Goal: Task Accomplishment & Management: Manage account settings

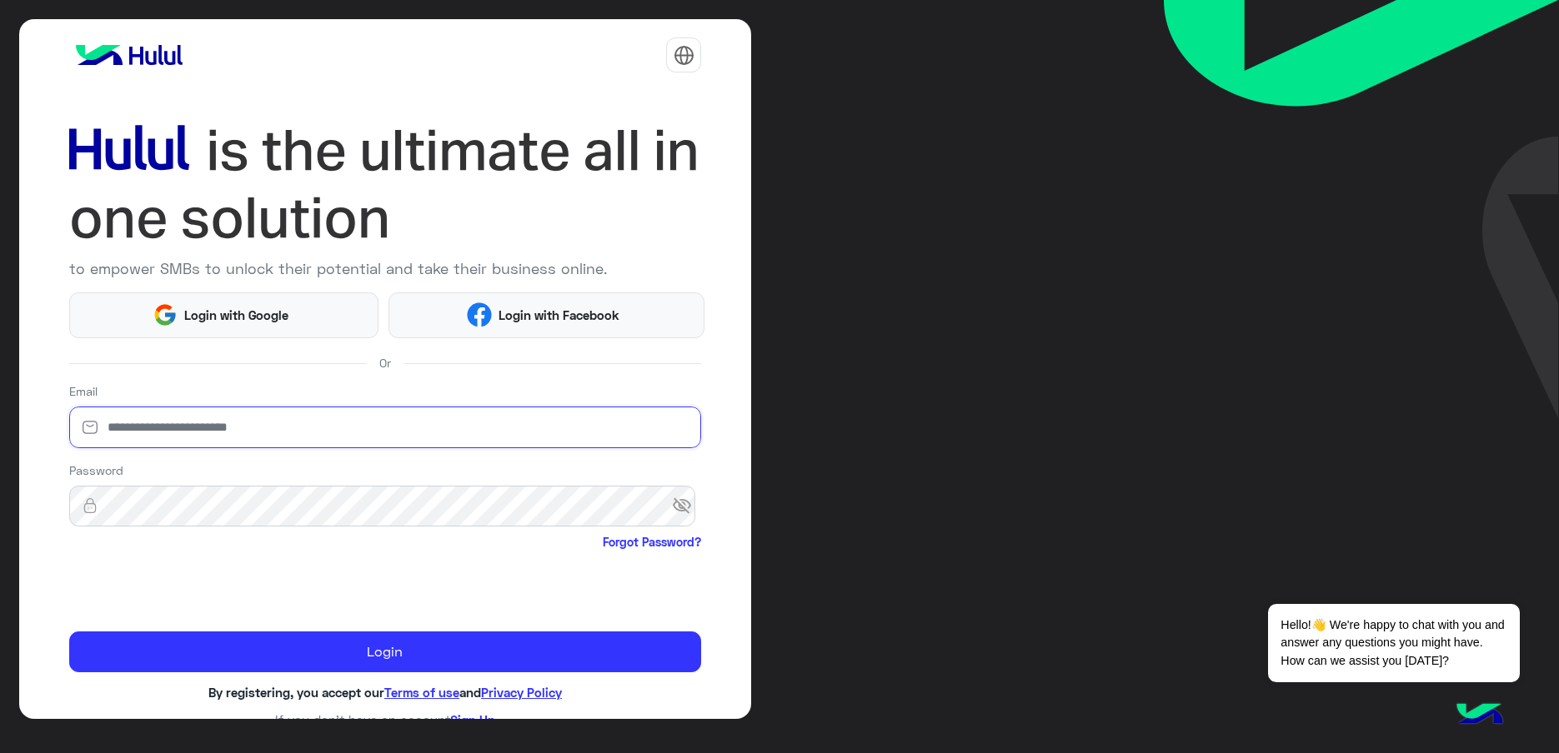
click at [156, 428] on input "email" at bounding box center [385, 428] width 633 height 42
type input "**********"
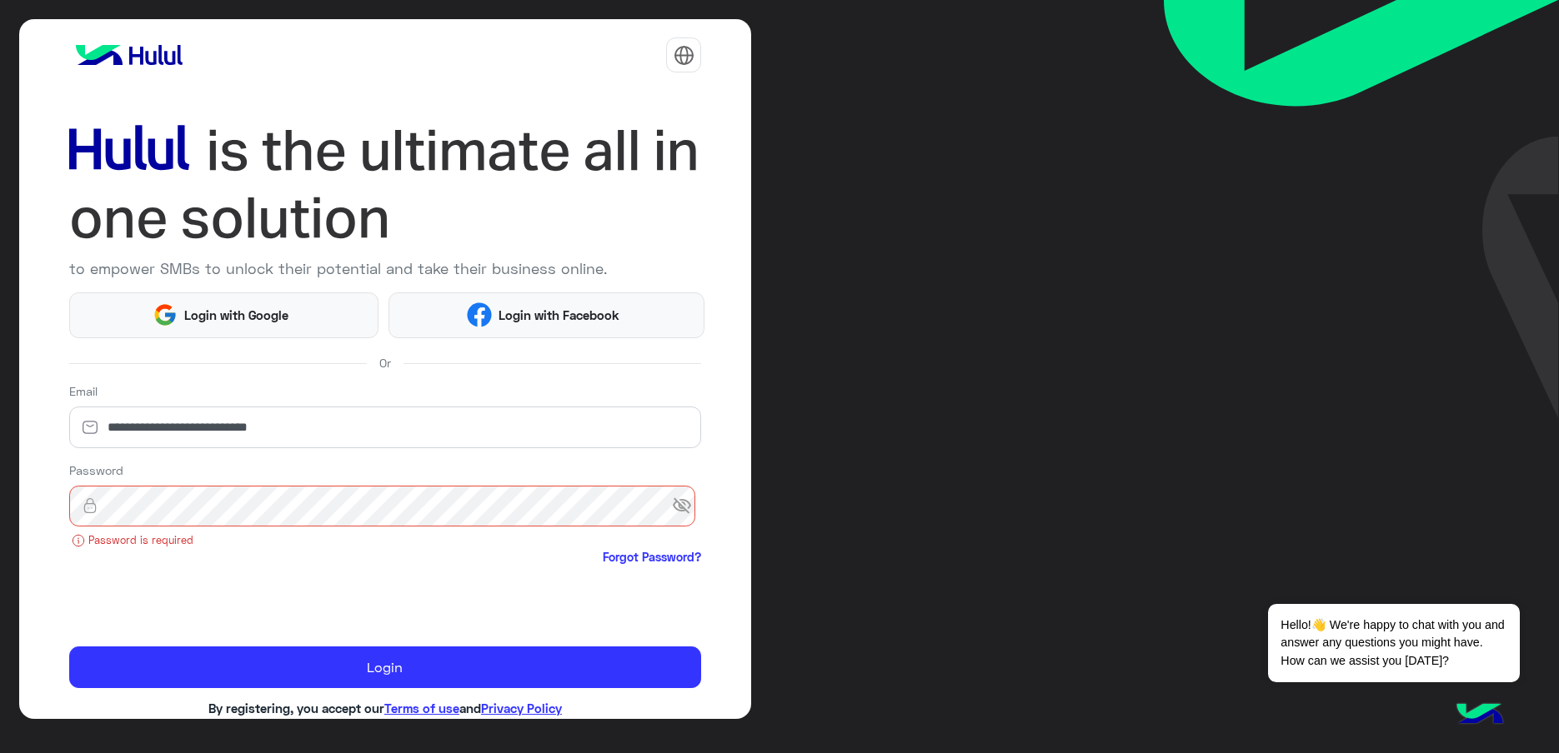
click at [689, 500] on span "visibility_off" at bounding box center [687, 506] width 30 height 30
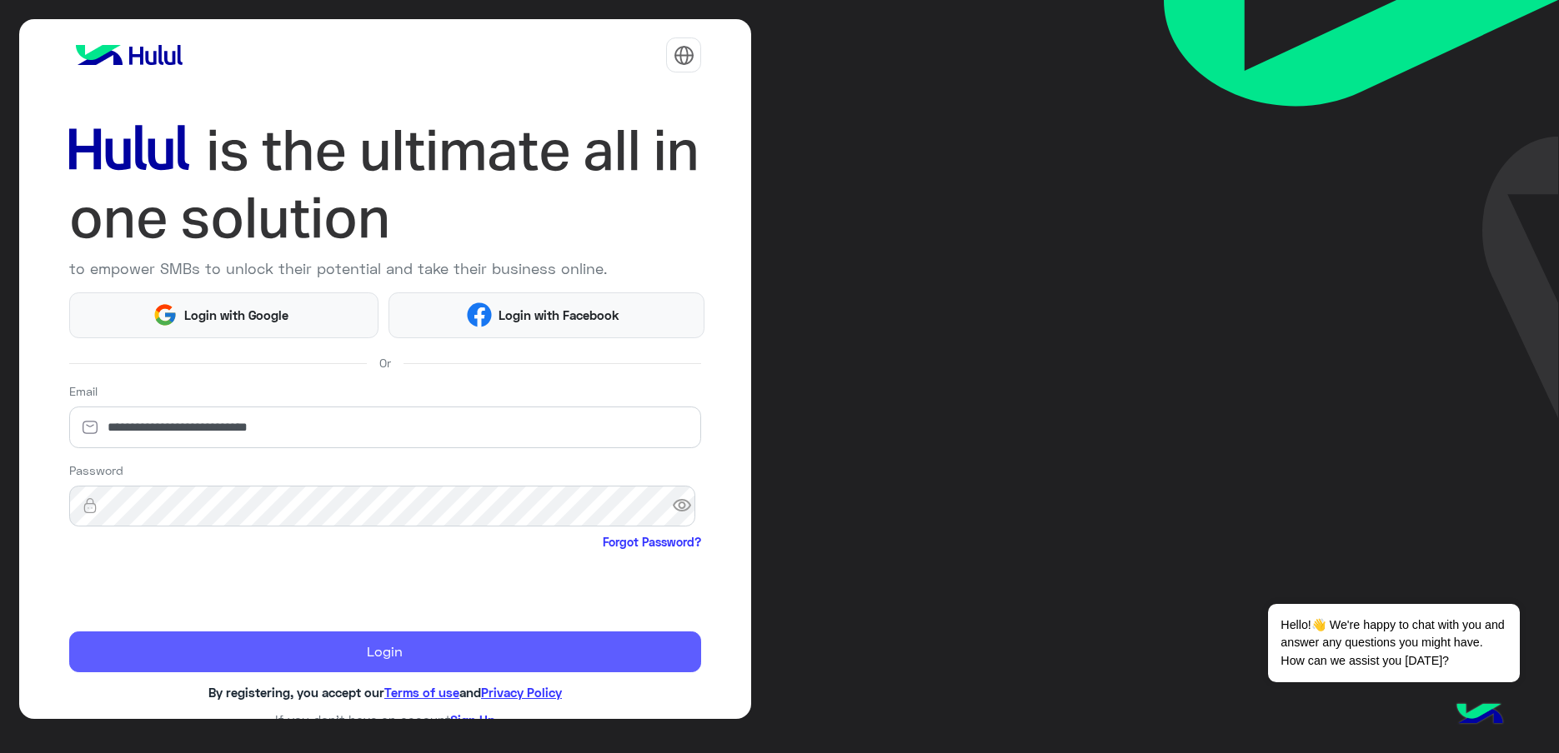
click at [383, 639] on button "Login" at bounding box center [385, 652] width 633 height 41
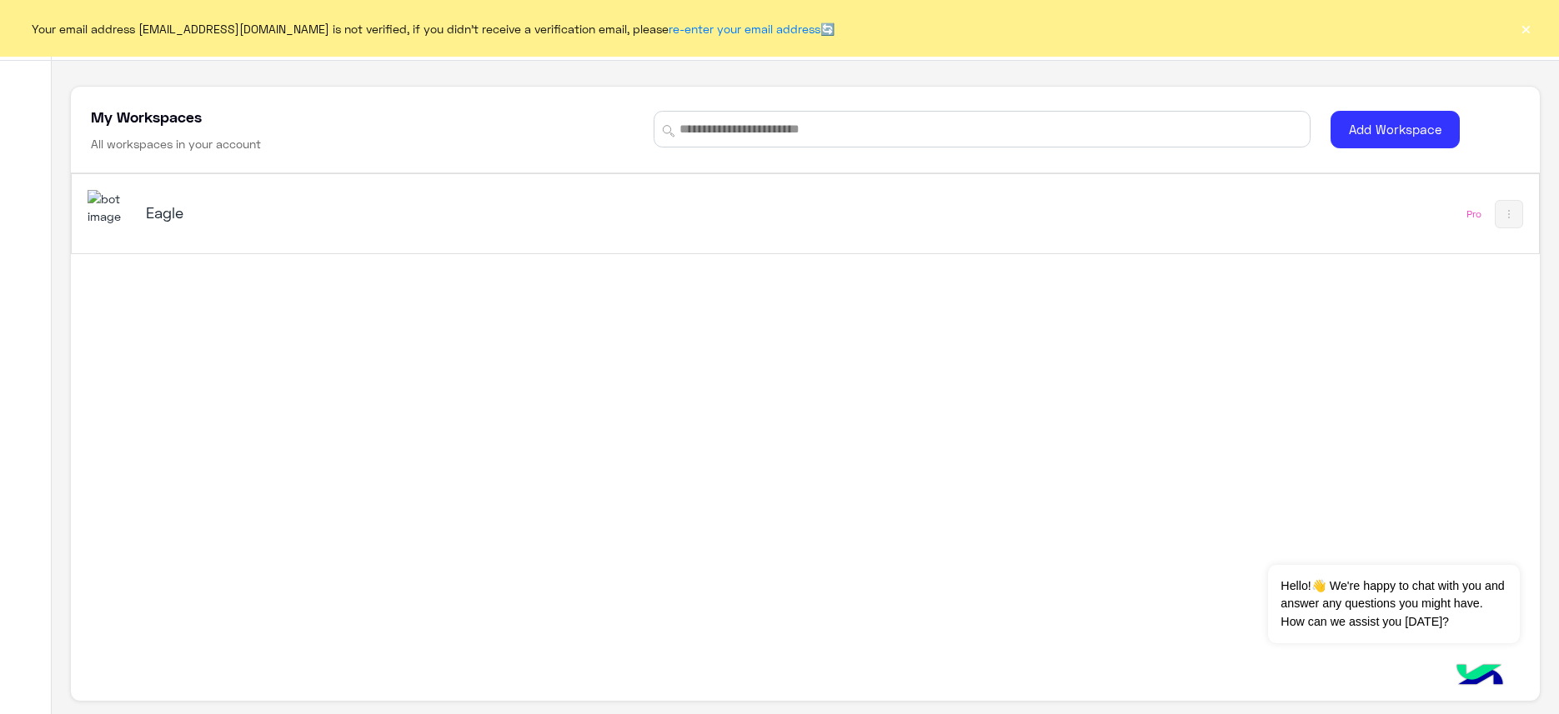
click at [151, 223] on div "Eagle" at bounding box center [404, 214] width 517 height 23
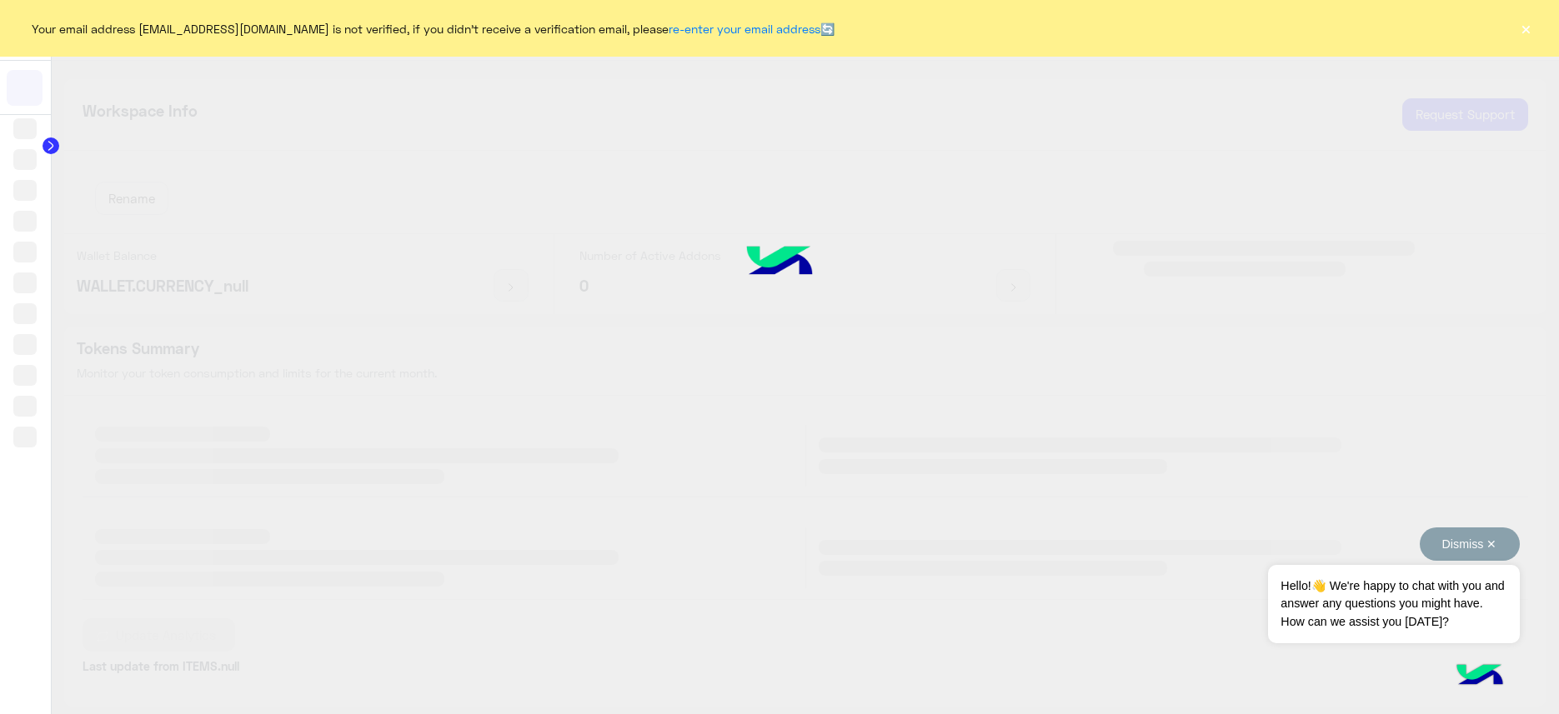
click at [1419, 544] on button "Dismiss ✕" at bounding box center [1469, 544] width 100 height 33
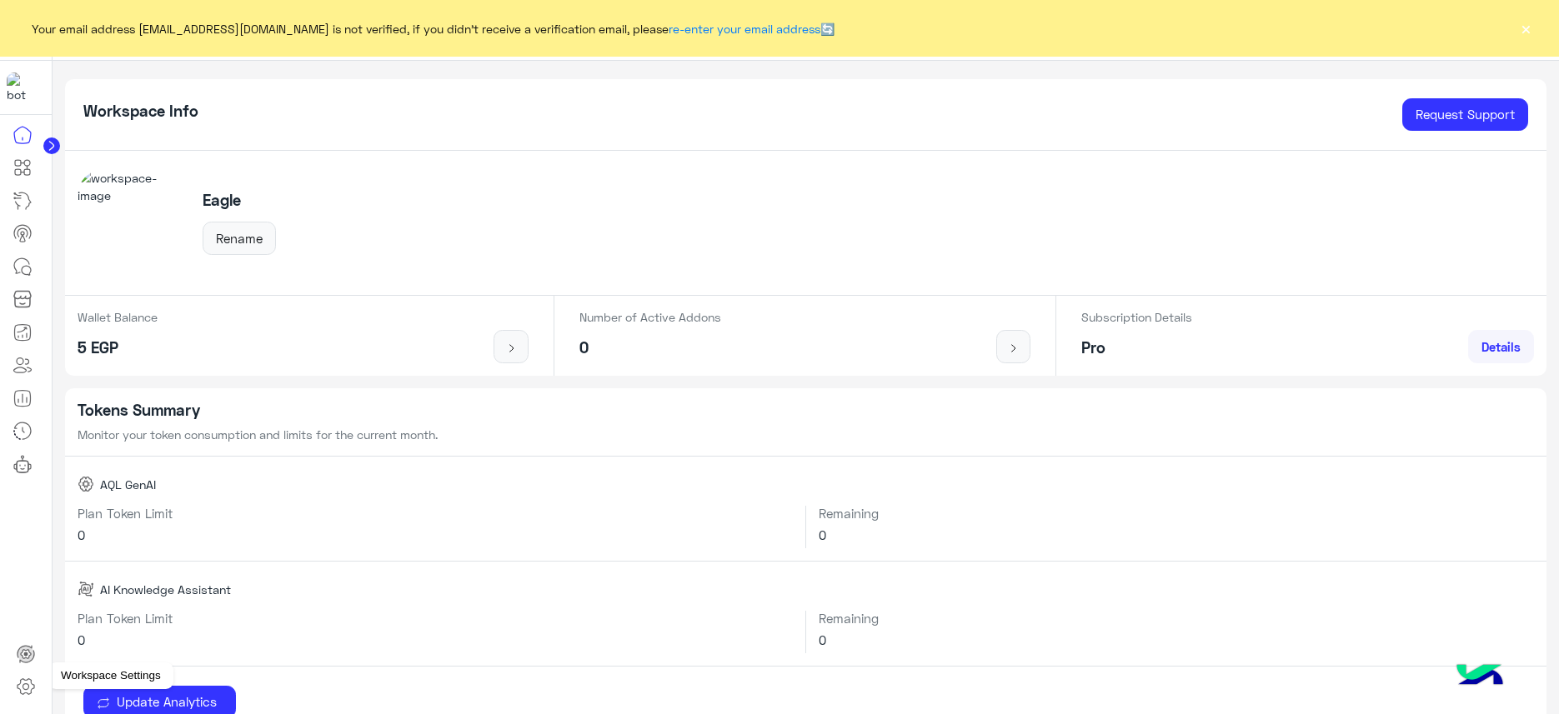
click at [33, 695] on icon at bounding box center [26, 687] width 20 height 20
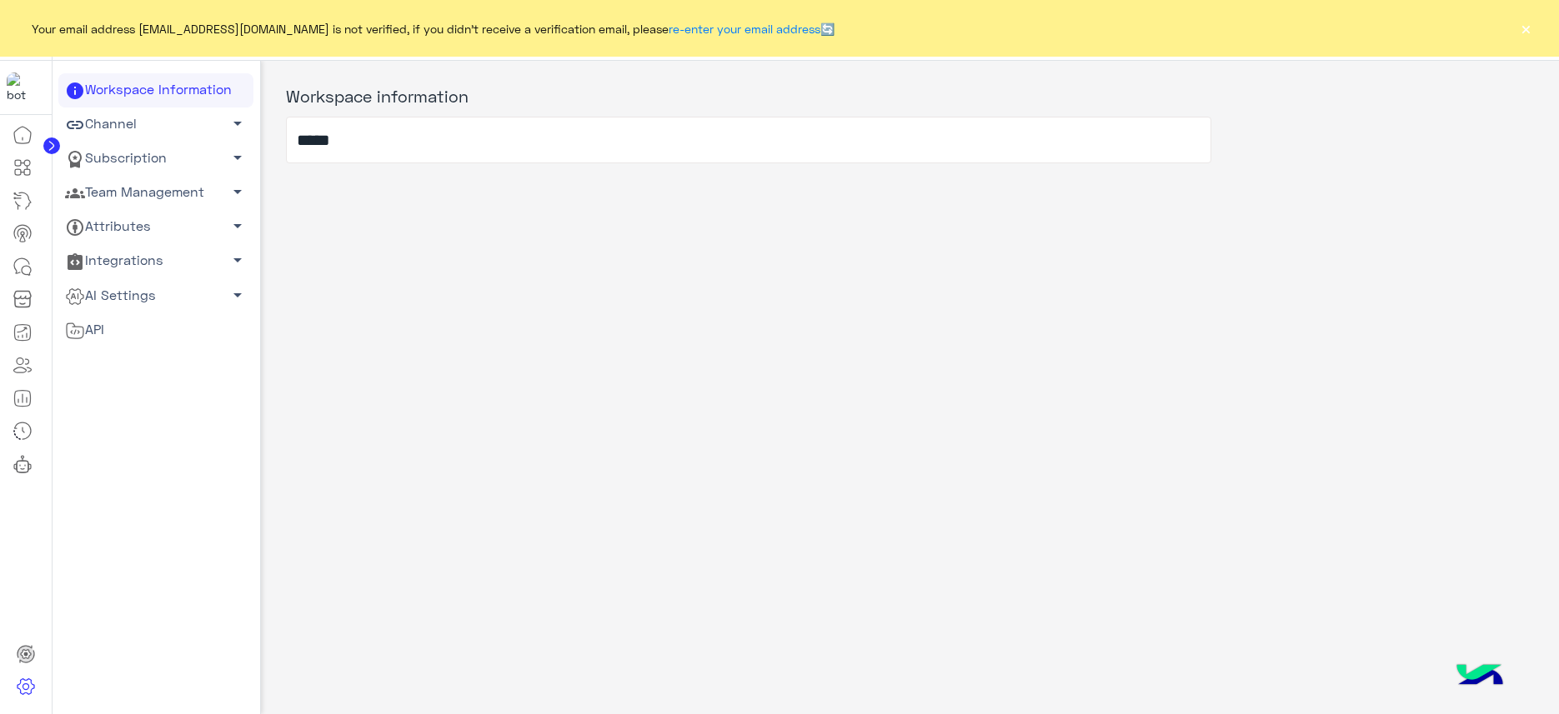
click at [139, 193] on link "Team Management arrow_drop_down" at bounding box center [155, 193] width 195 height 34
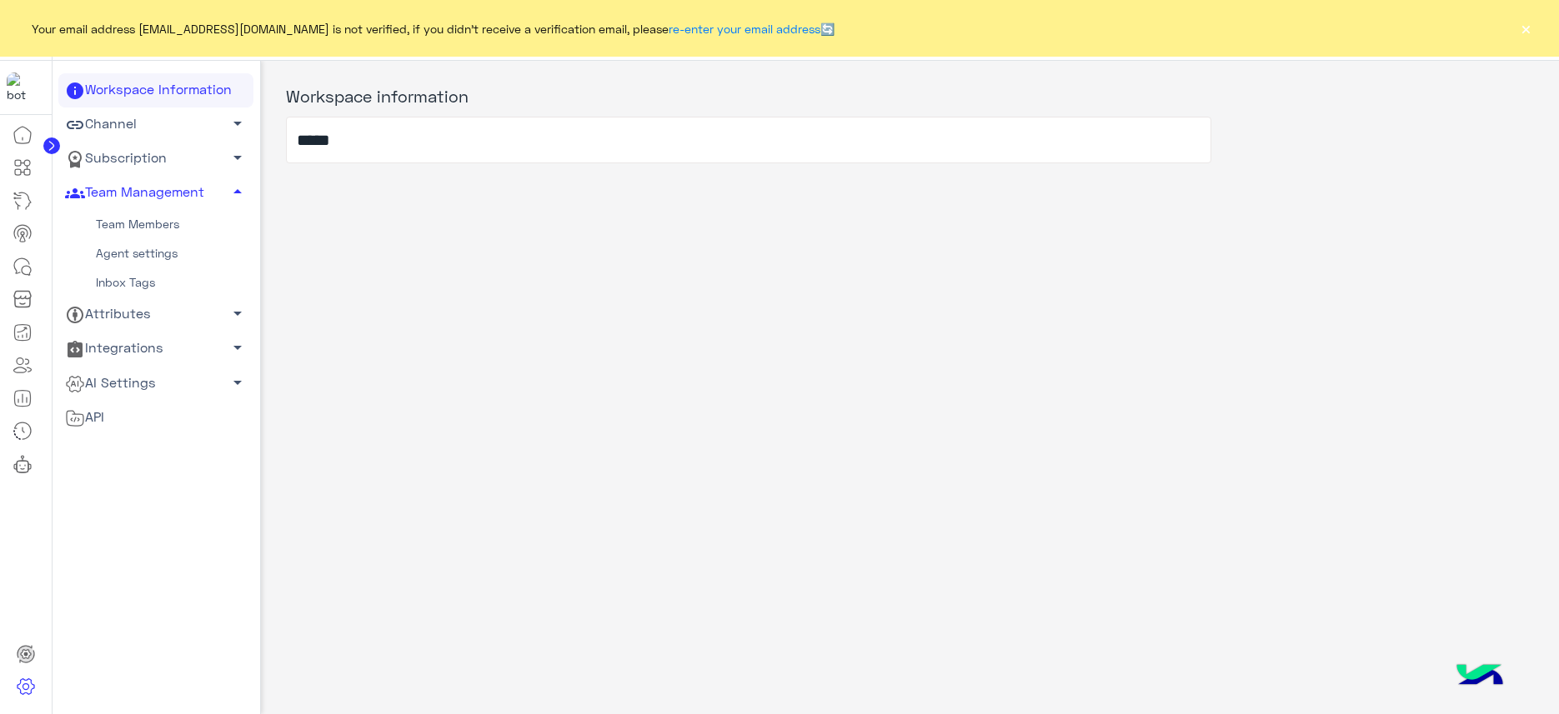
click at [140, 216] on link "Team Members" at bounding box center [155, 224] width 195 height 29
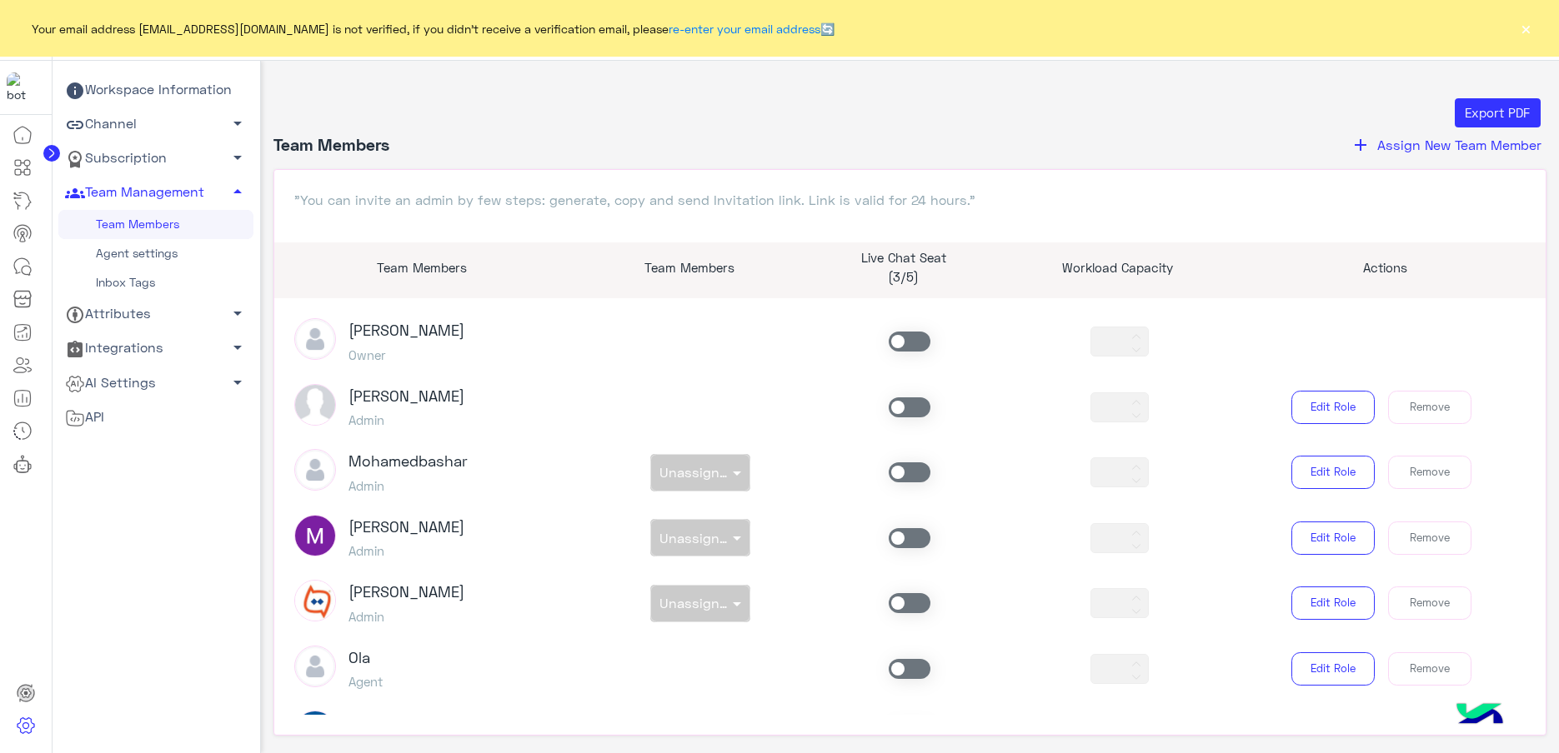
scroll to position [313, 0]
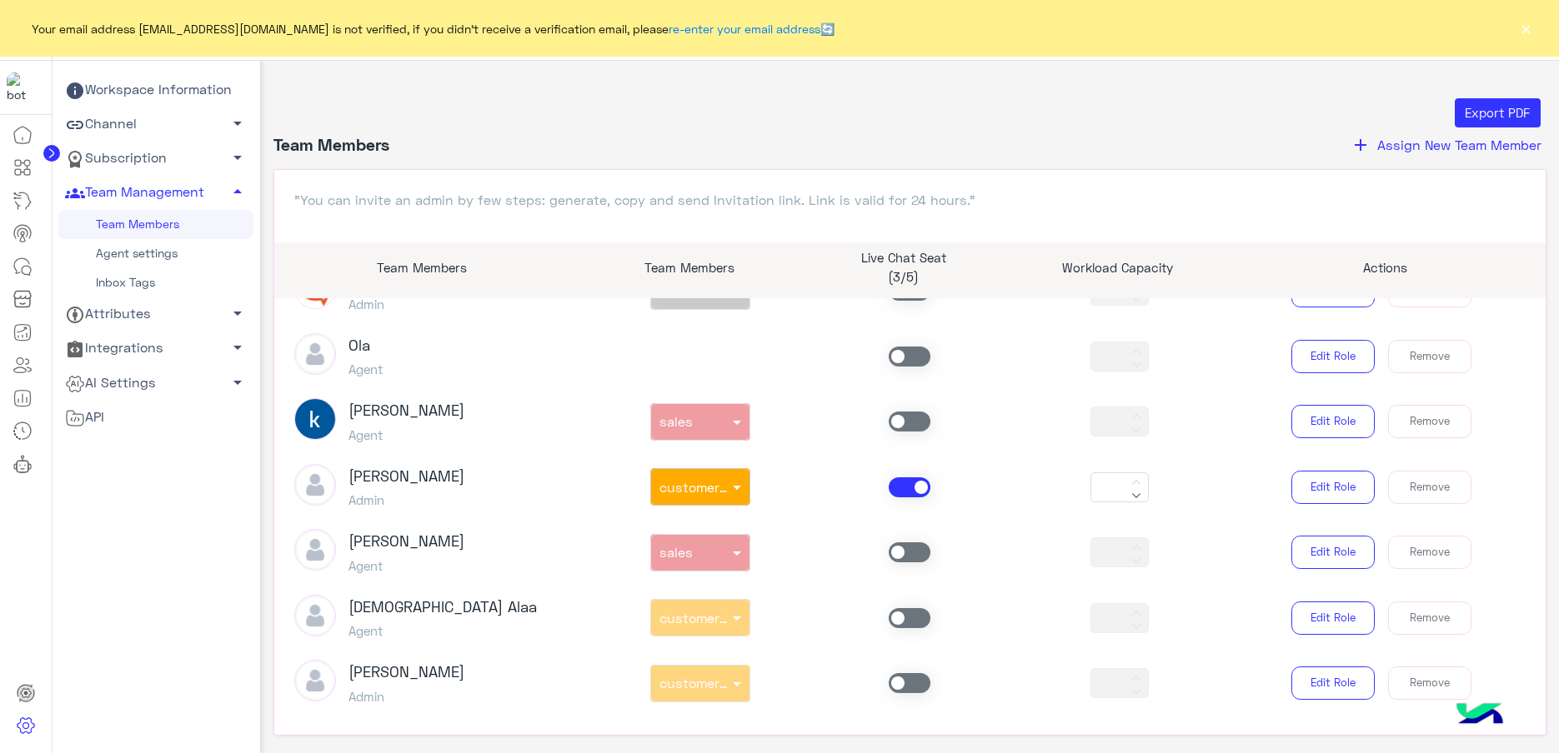
click at [904, 487] on span at bounding box center [909, 488] width 42 height 20
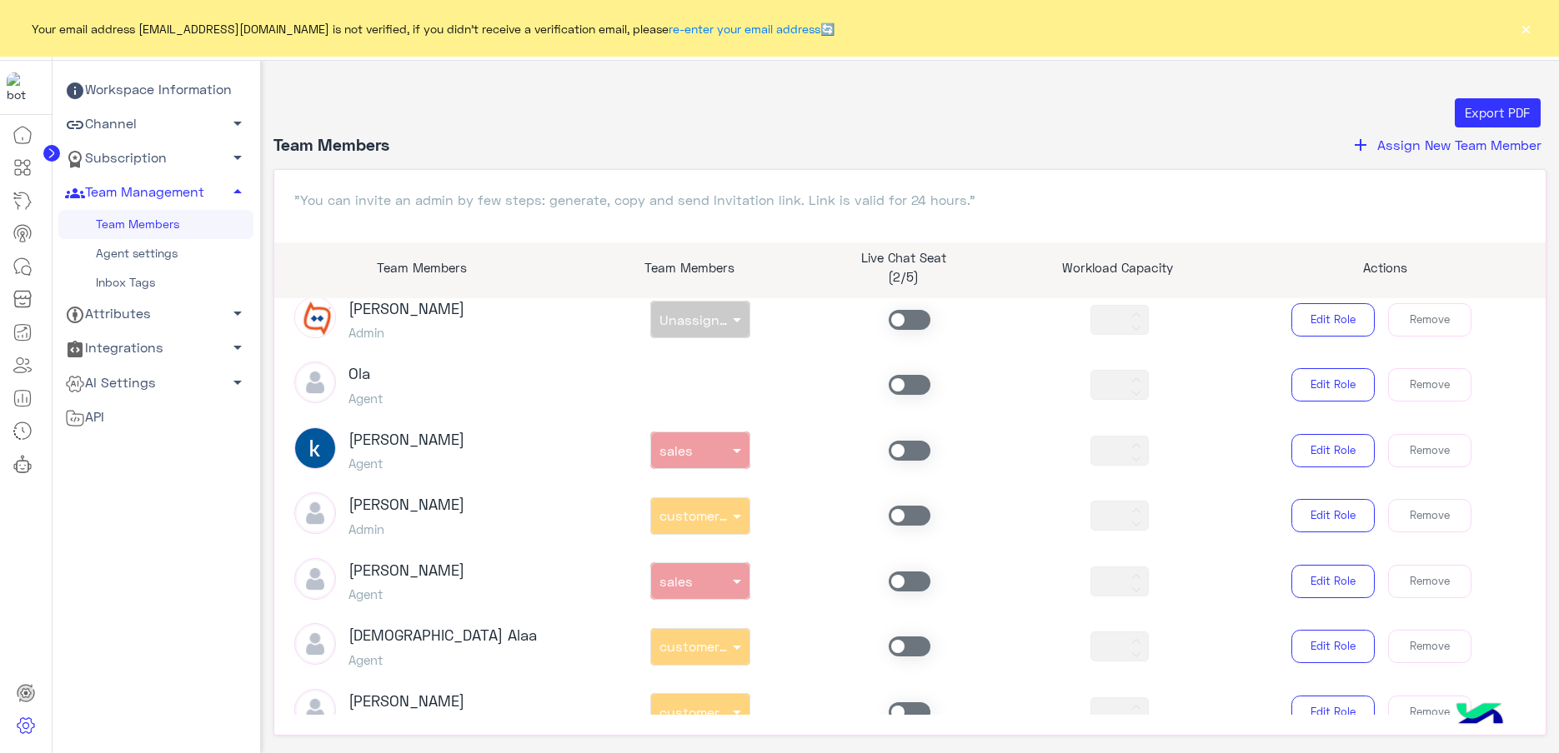
scroll to position [417, 0]
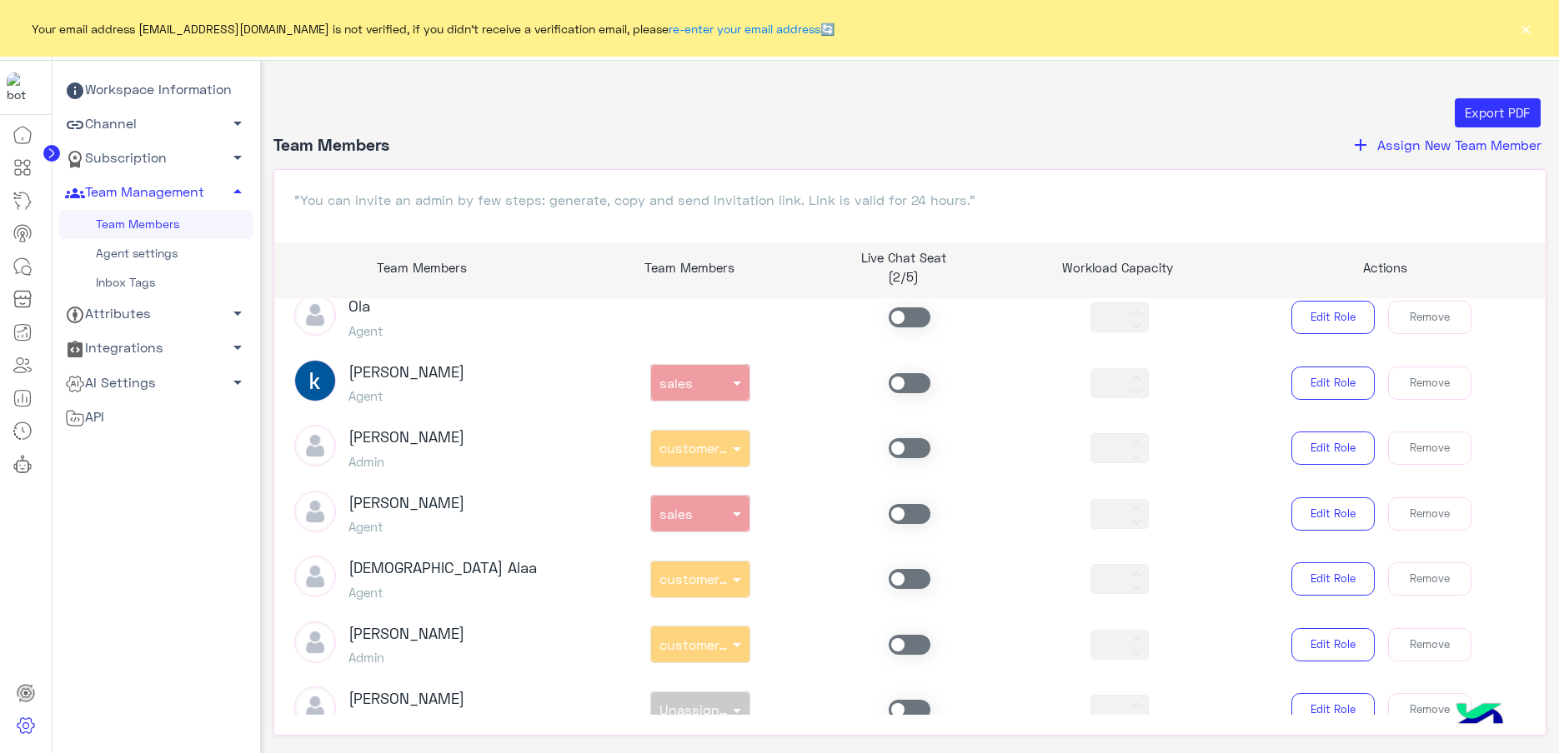
click at [923, 382] on span at bounding box center [909, 383] width 42 height 20
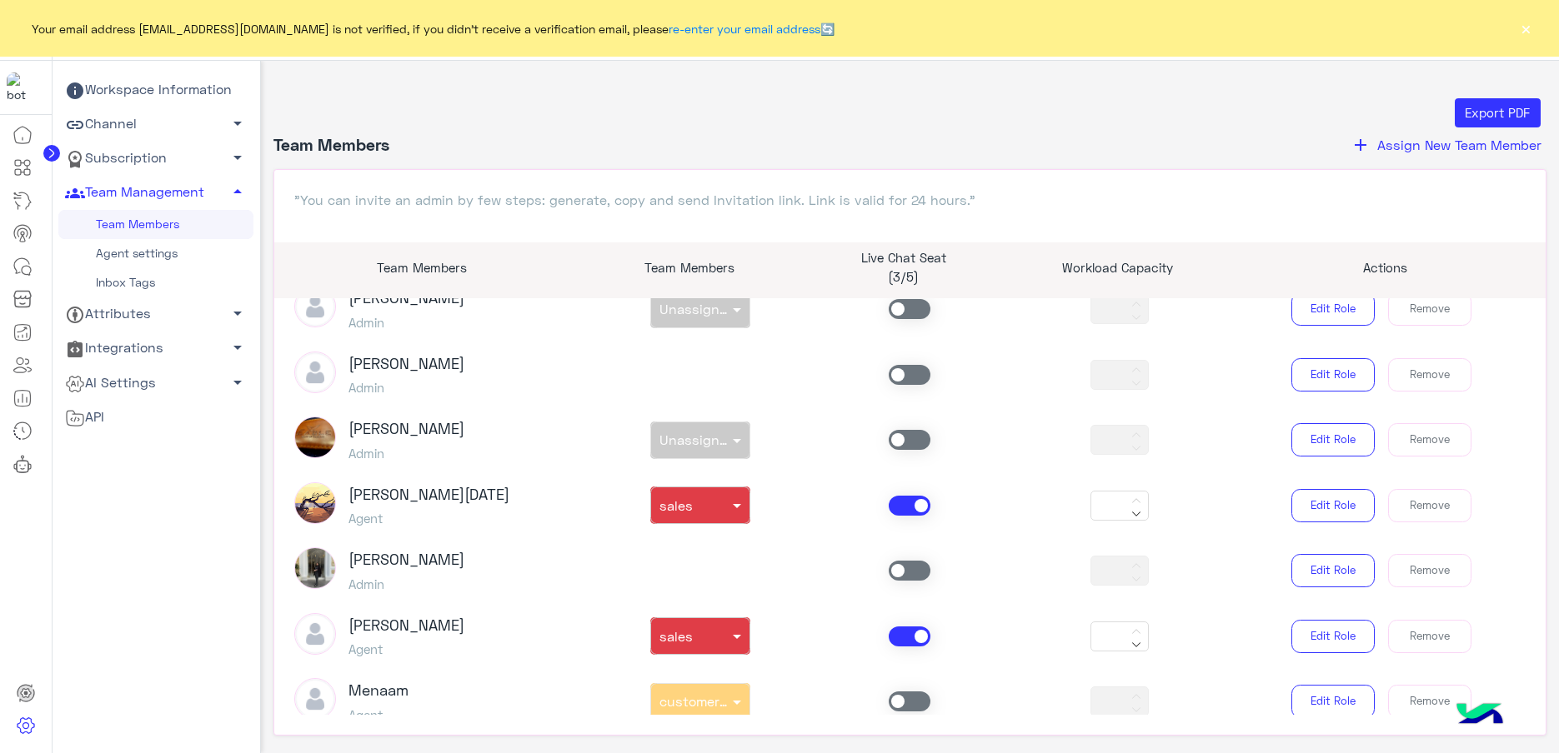
scroll to position [938, 0]
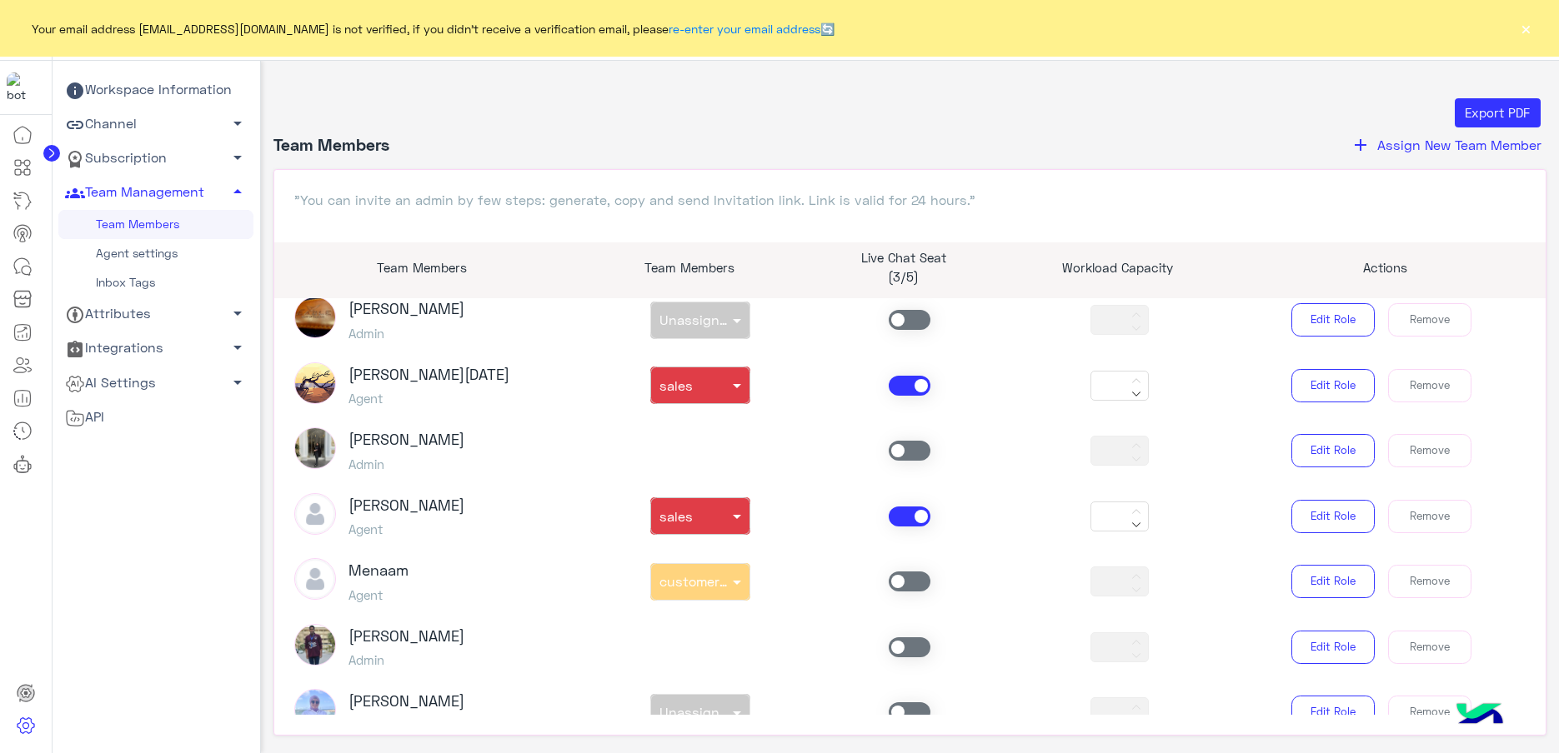
click at [907, 380] on span at bounding box center [909, 386] width 42 height 20
click at [914, 575] on span at bounding box center [909, 582] width 42 height 20
click at [908, 516] on span at bounding box center [909, 517] width 42 height 20
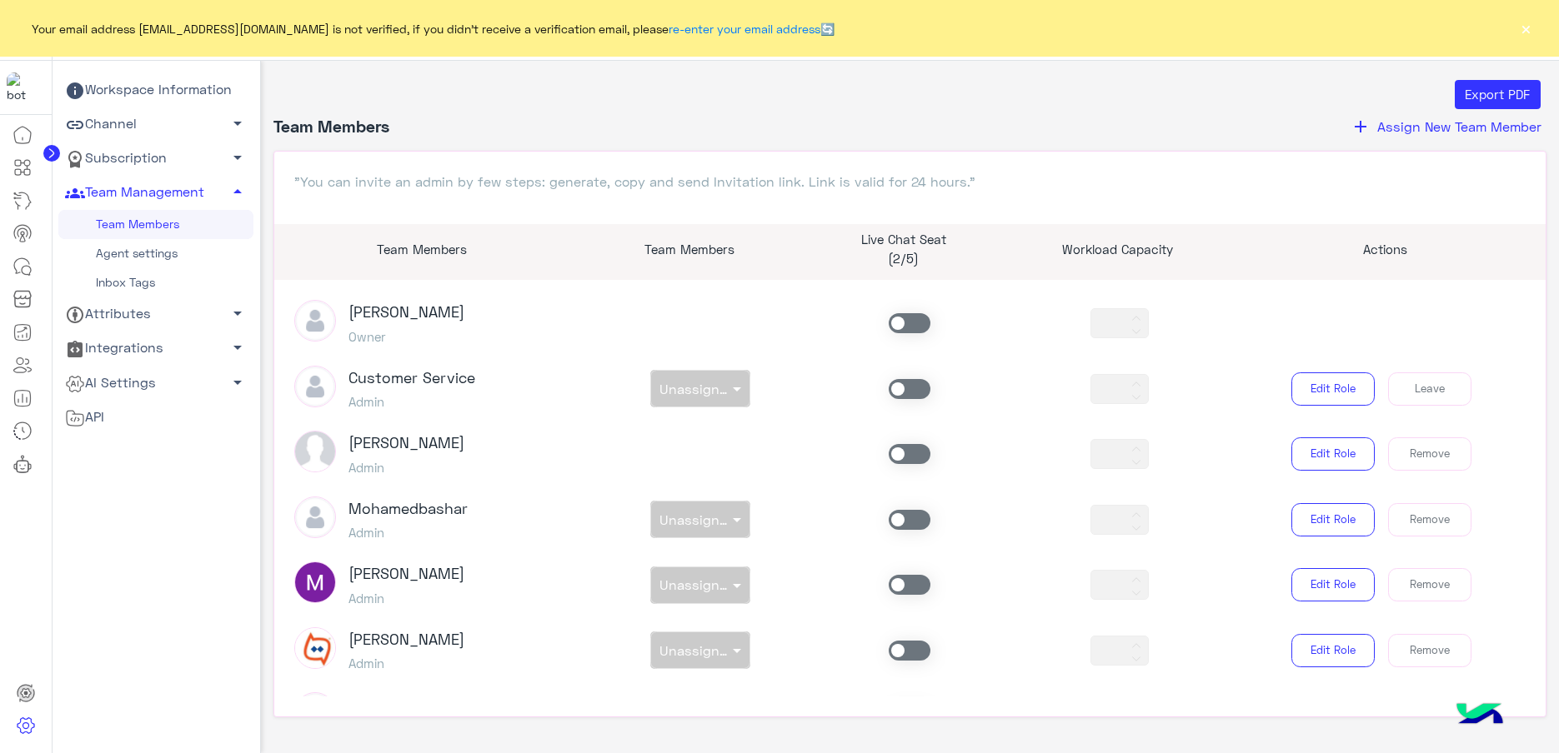
scroll to position [0, 0]
